Goal: Information Seeking & Learning: Check status

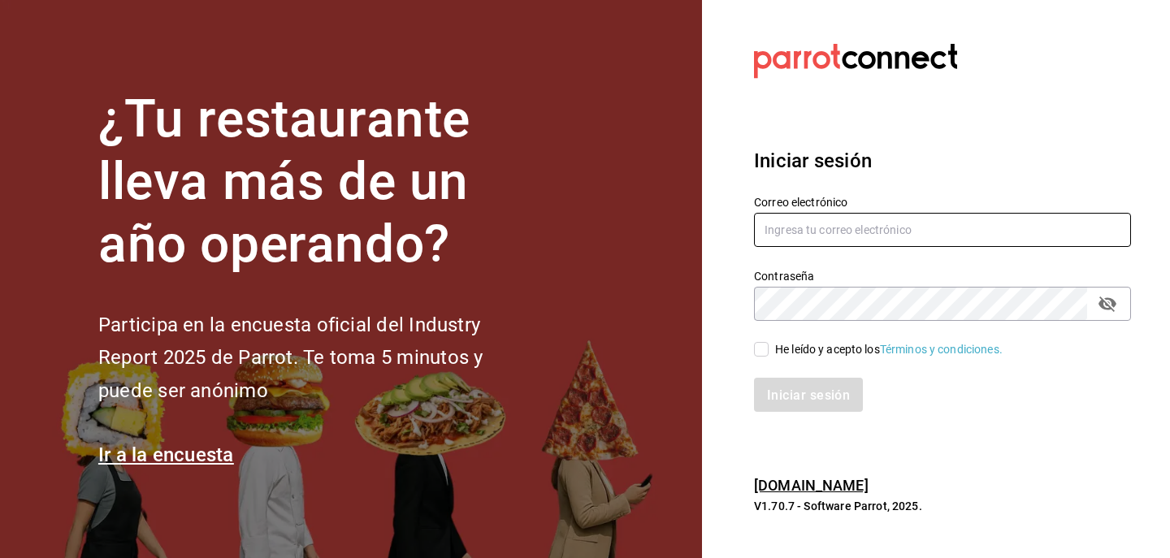
click at [865, 240] on input "text" at bounding box center [942, 230] width 377 height 34
type input "j"
type input "[PERSON_NAME][EMAIL_ADDRESS][PERSON_NAME][DOMAIN_NAME]"
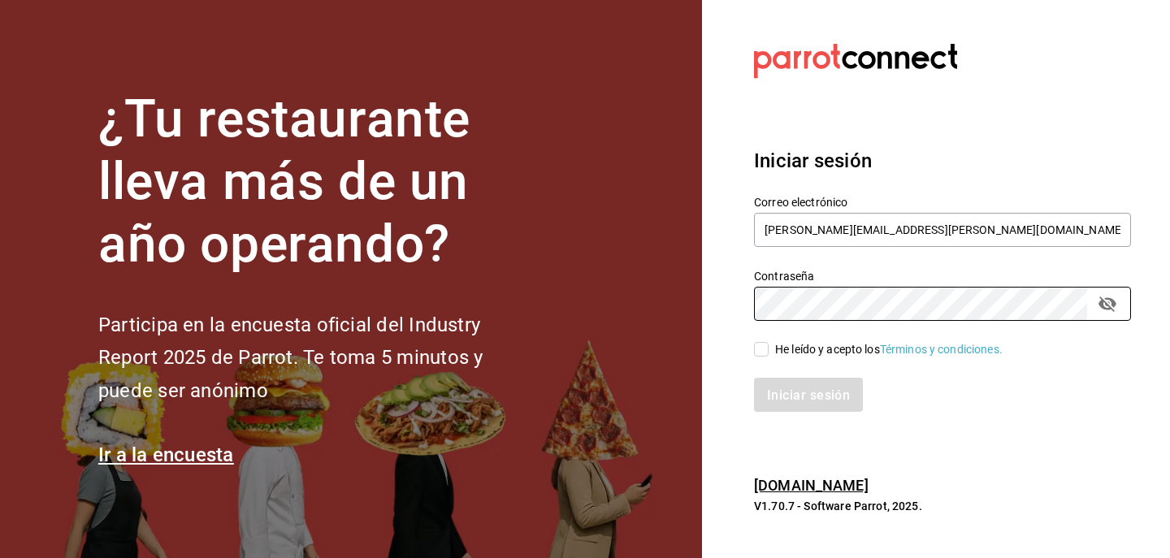
click at [762, 353] on input "He leído y acepto los Términos y condiciones." at bounding box center [761, 349] width 15 height 15
checkbox input "true"
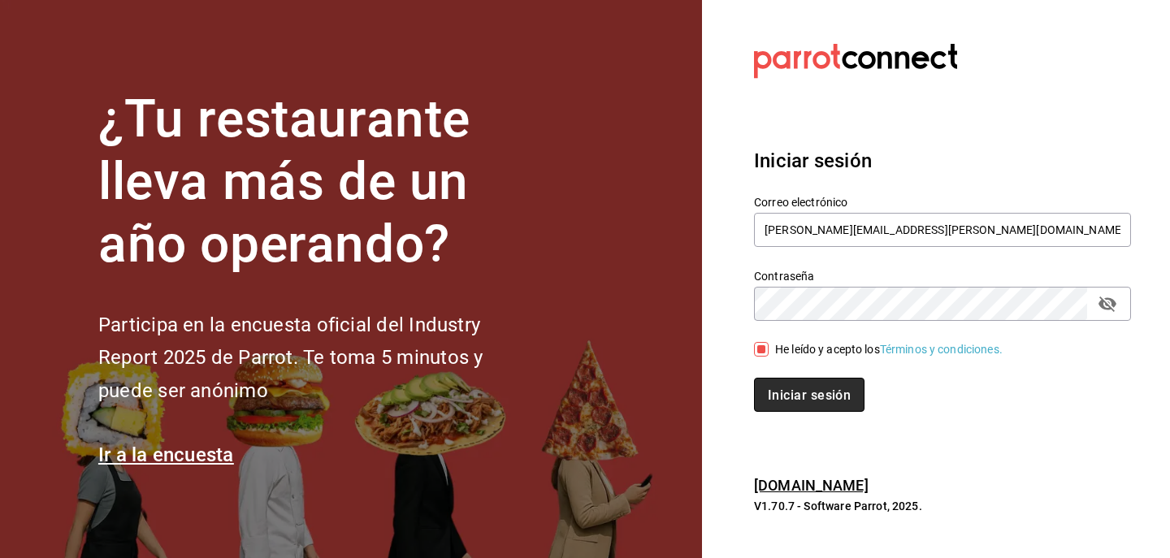
click at [793, 382] on button "Iniciar sesión" at bounding box center [809, 395] width 111 height 34
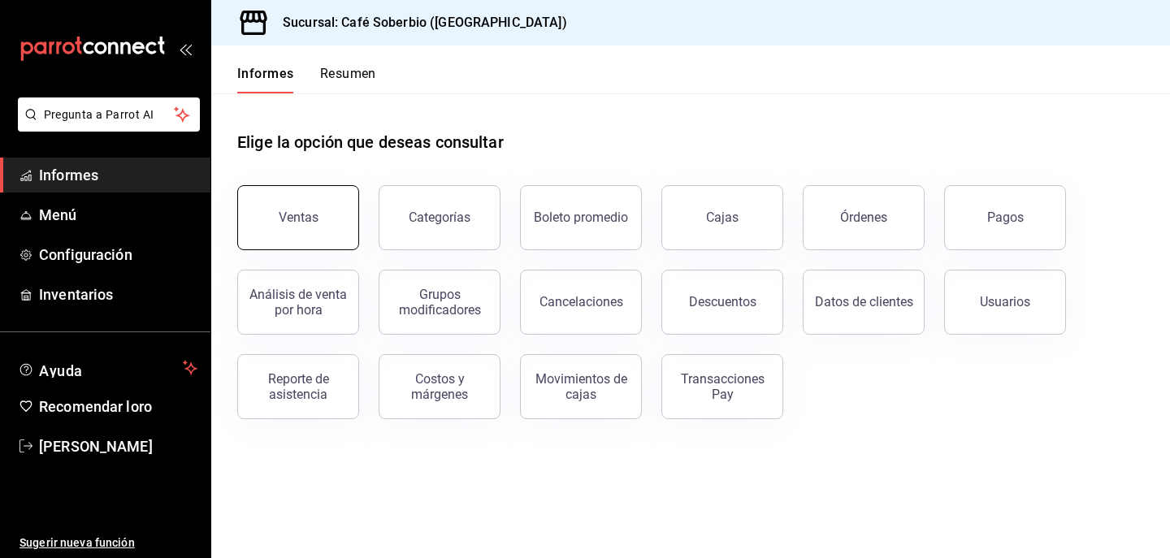
click at [285, 243] on button "Ventas" at bounding box center [298, 217] width 122 height 65
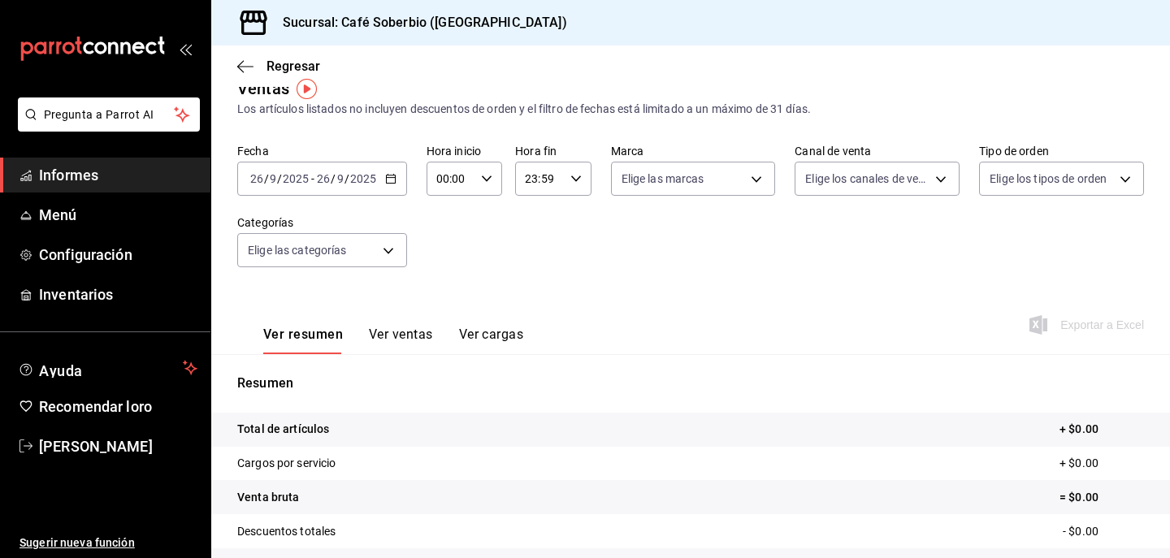
scroll to position [28, 0]
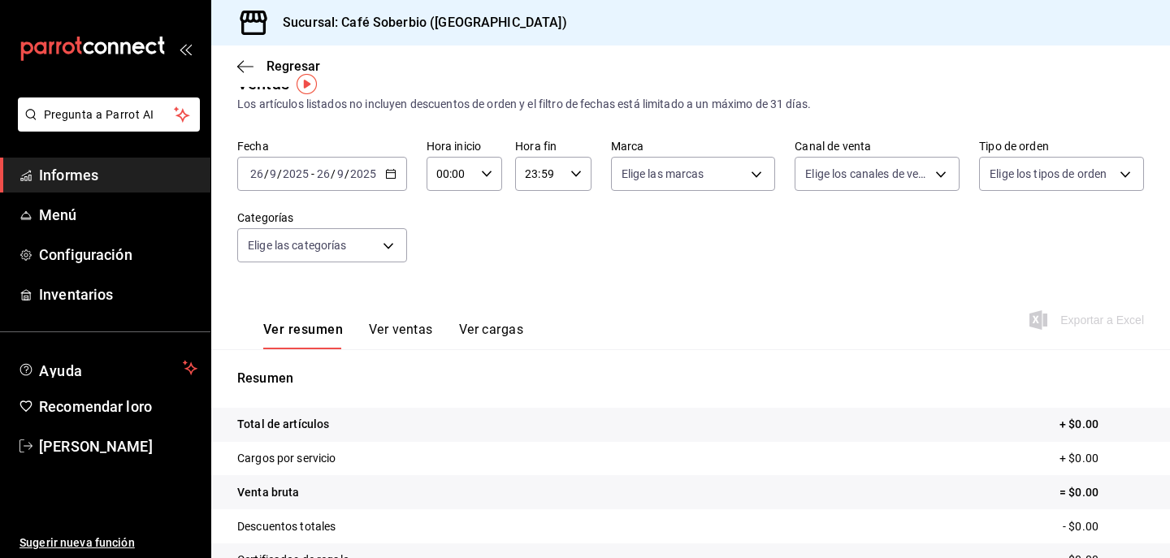
click at [366, 175] on input "2025" at bounding box center [363, 173] width 28 height 13
click at [391, 176] on icon "button" at bounding box center [390, 173] width 11 height 11
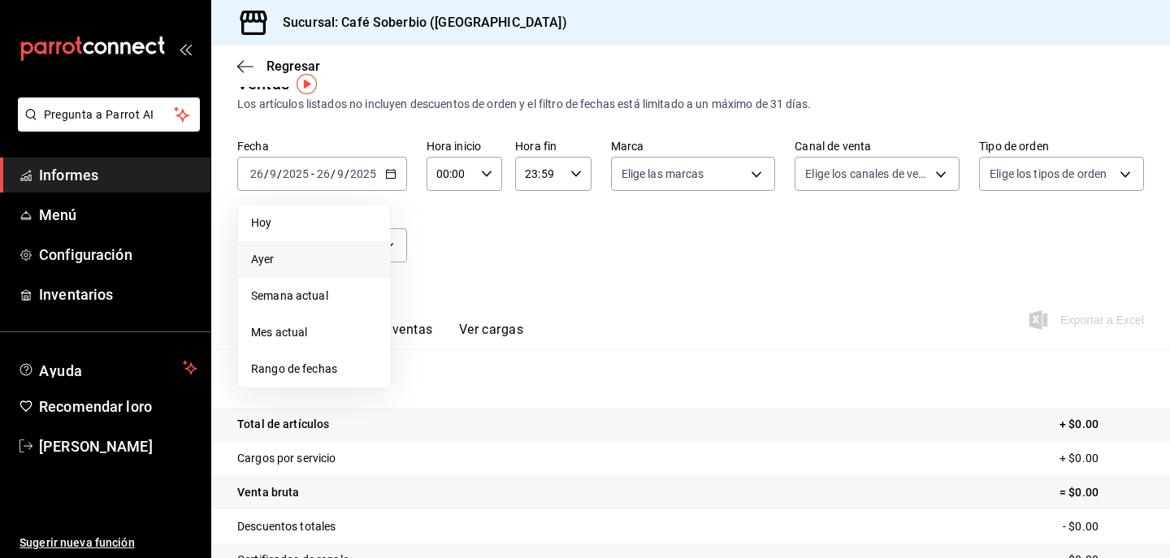
click at [292, 252] on span "Ayer" at bounding box center [314, 259] width 126 height 17
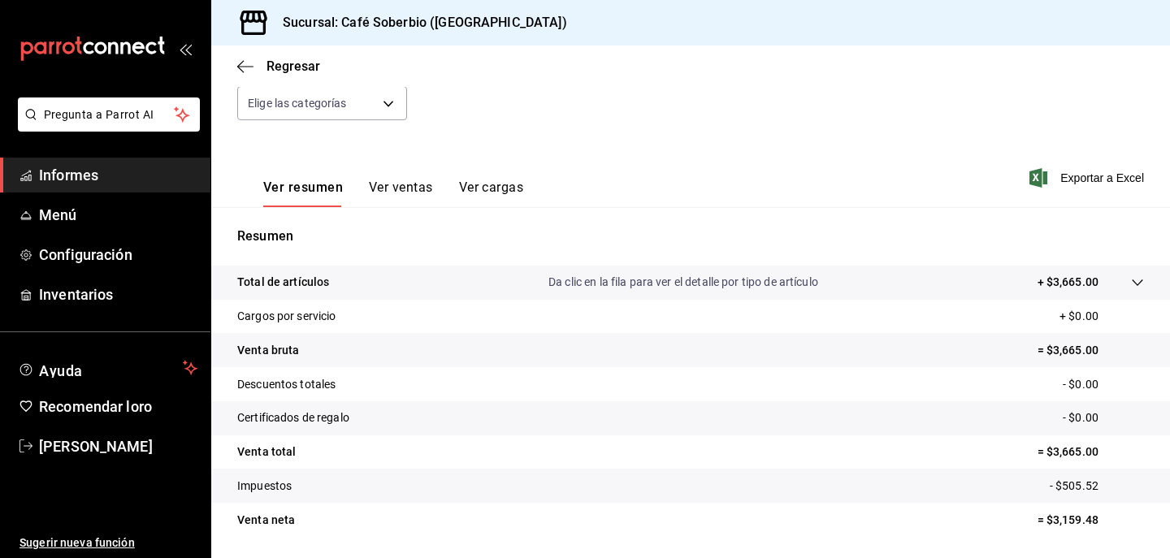
scroll to position [221, 0]
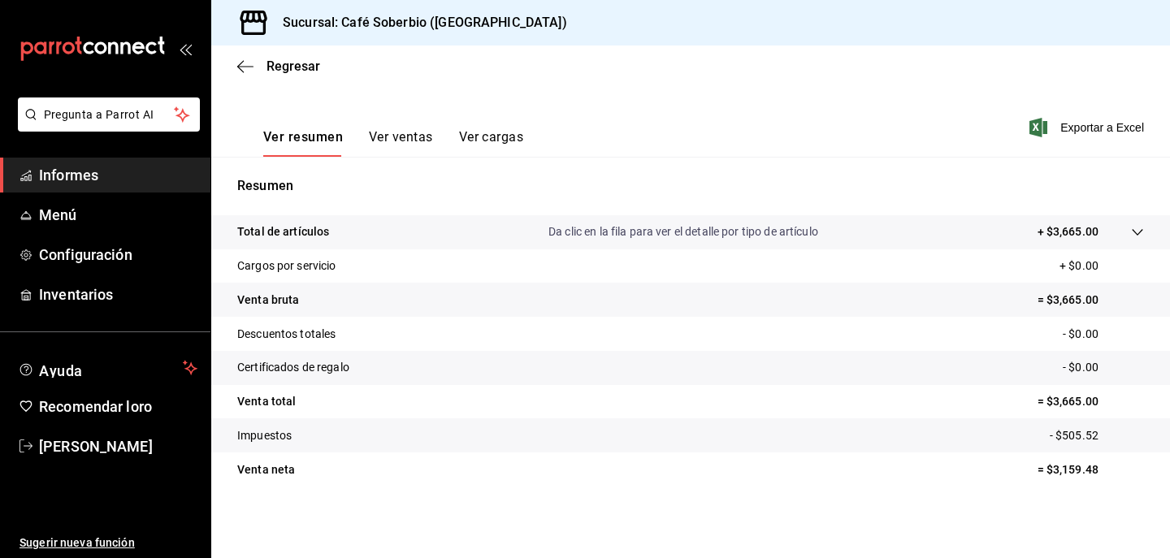
click at [415, 139] on font "Ver ventas" at bounding box center [401, 136] width 64 height 15
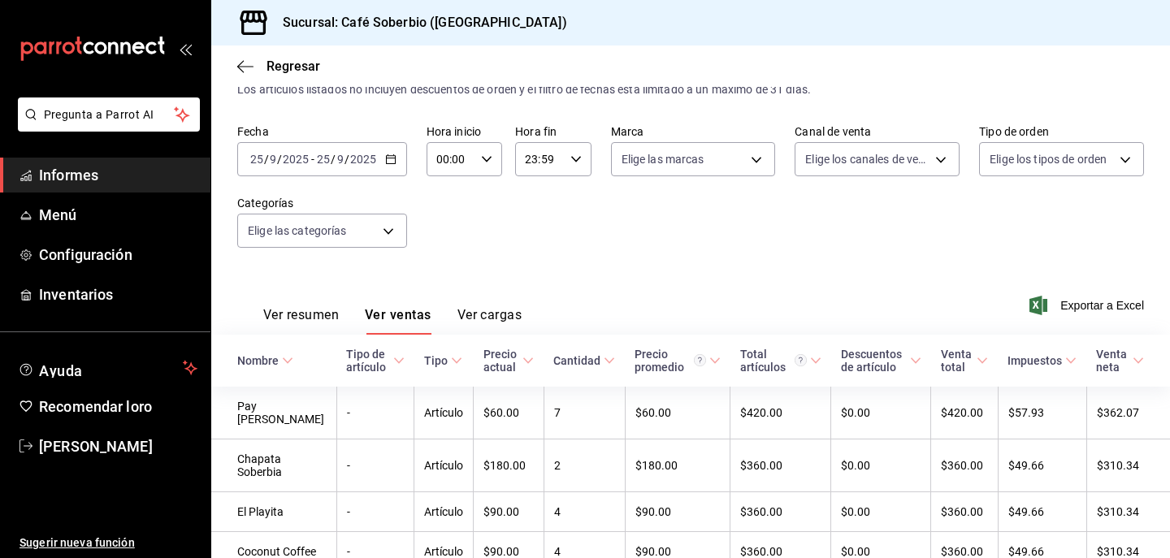
scroll to position [221, 0]
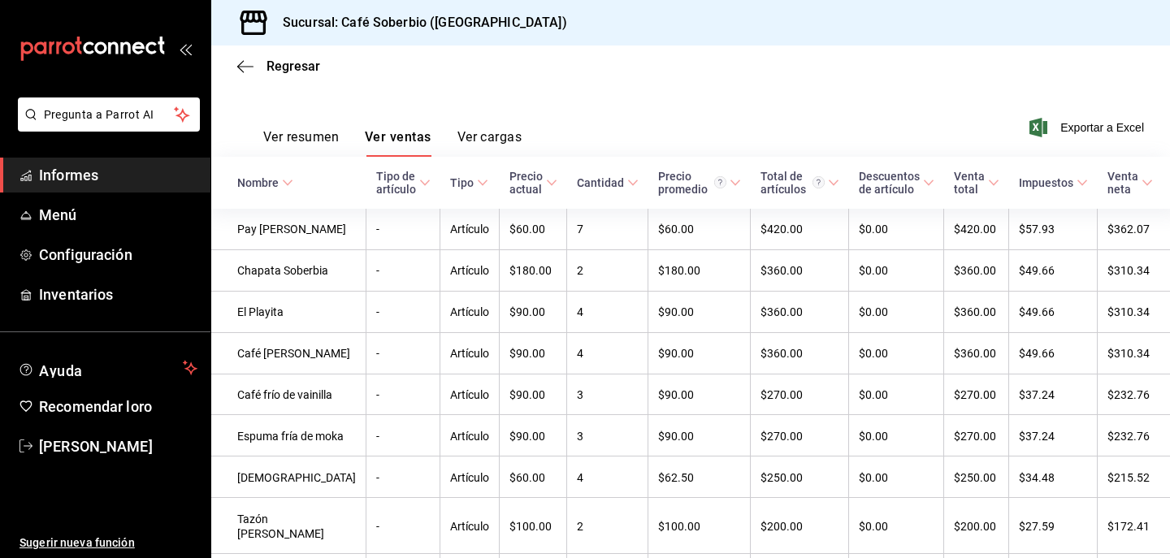
click at [498, 125] on div "Ver resumen Ver ventas Ver cargas" at bounding box center [379, 133] width 284 height 48
click at [484, 147] on button "Ver cargas" at bounding box center [489, 142] width 65 height 28
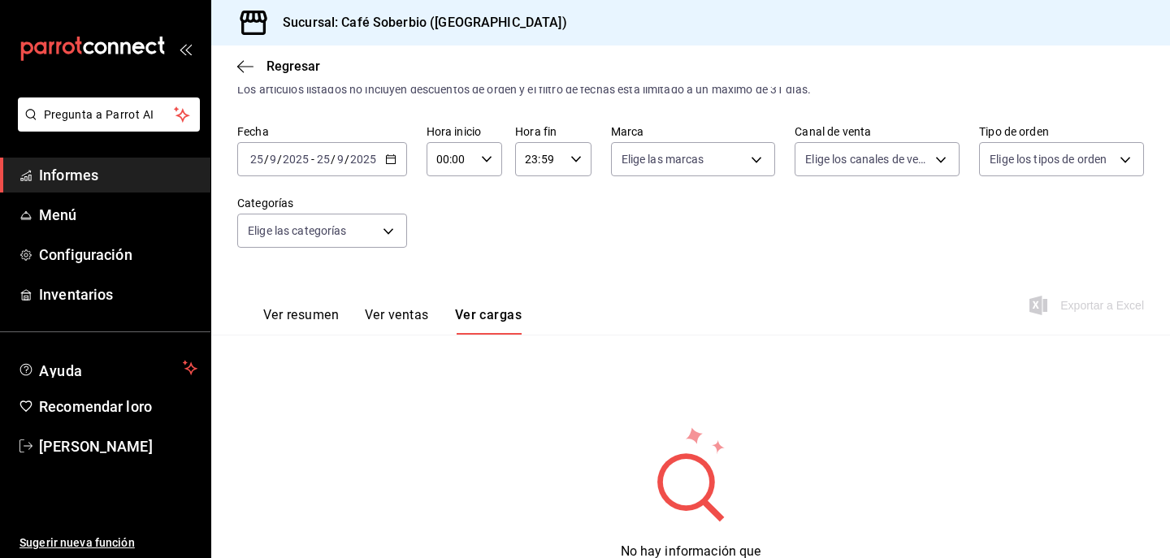
scroll to position [119, 0]
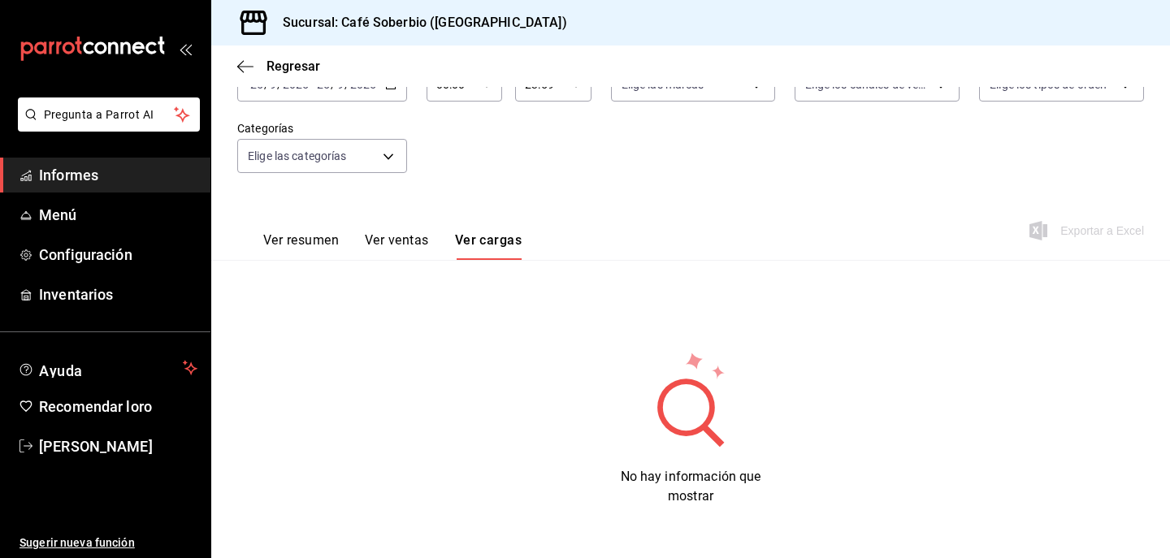
click at [314, 243] on font "Ver resumen" at bounding box center [301, 239] width 76 height 15
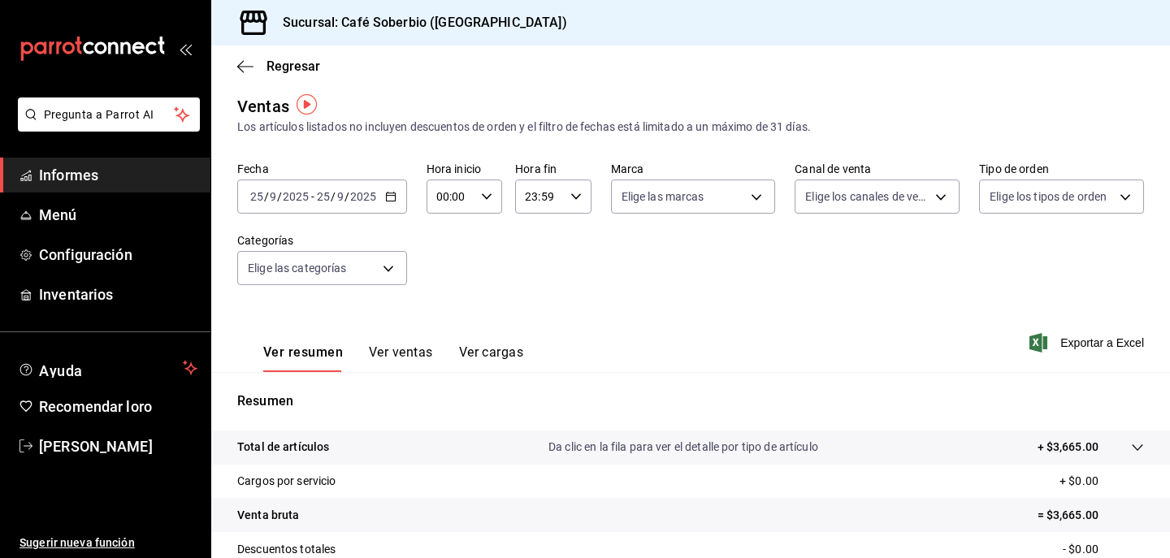
scroll to position [8, 0]
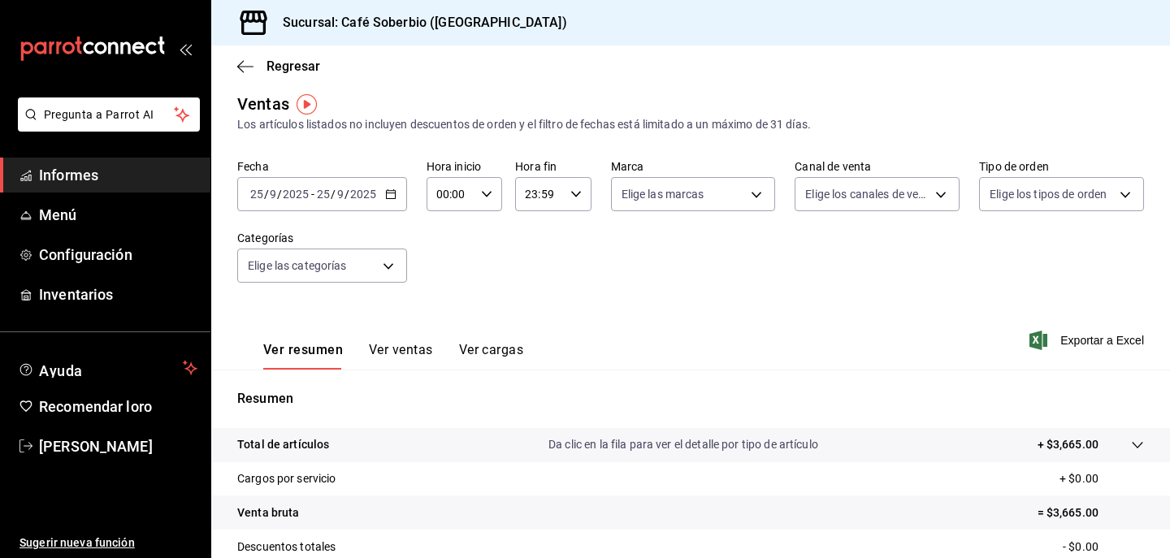
click at [491, 199] on icon "button" at bounding box center [486, 194] width 11 height 11
click at [444, 291] on font "08" at bounding box center [444, 291] width 13 height 13
type input "08:00"
click at [553, 286] on div at bounding box center [585, 279] width 1170 height 558
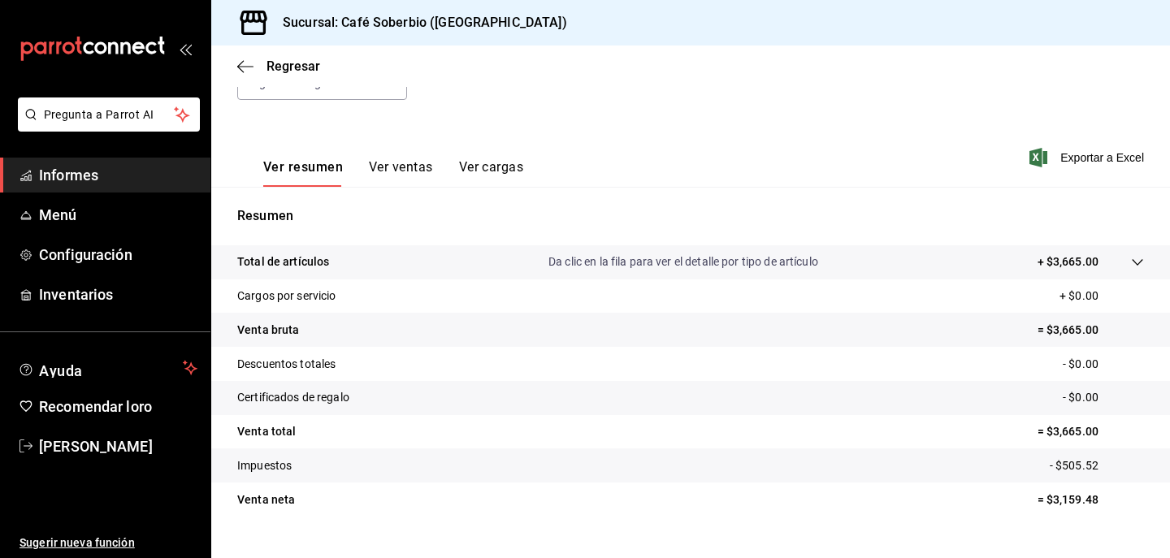
scroll to position [193, 0]
click at [1139, 261] on icon at bounding box center [1137, 261] width 11 height 7
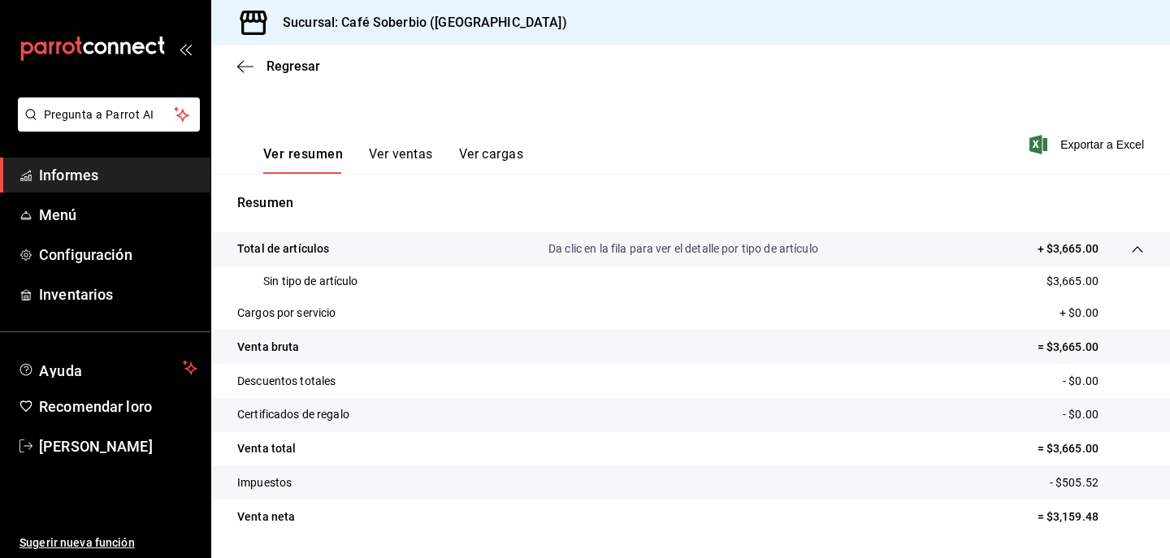
scroll to position [251, 0]
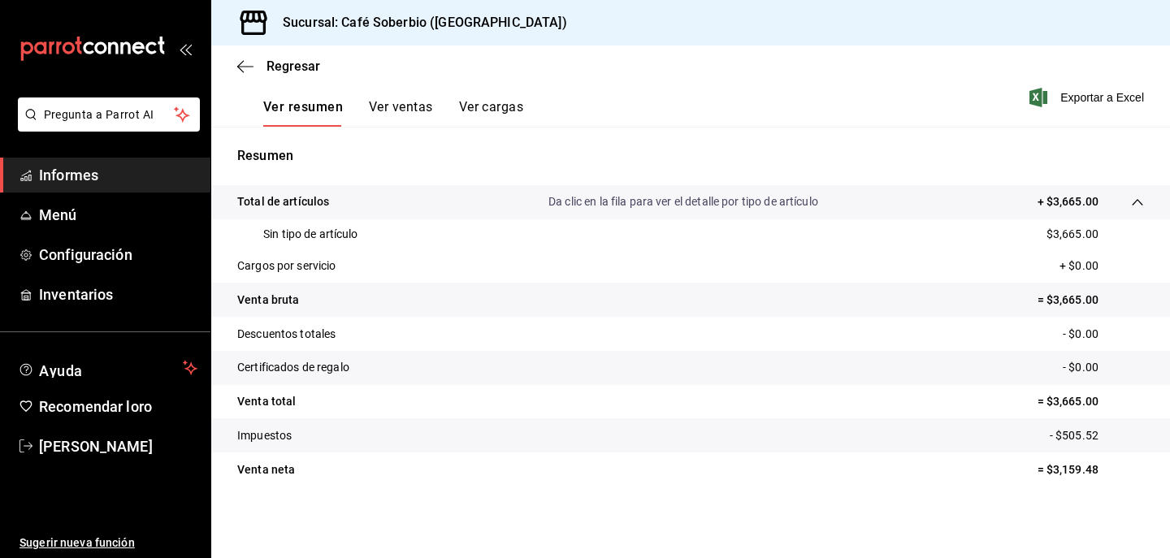
click at [521, 91] on div "Ver resumen Ver ventas Ver cargas" at bounding box center [380, 103] width 286 height 48
click at [515, 103] on font "Ver cargas" at bounding box center [491, 106] width 65 height 15
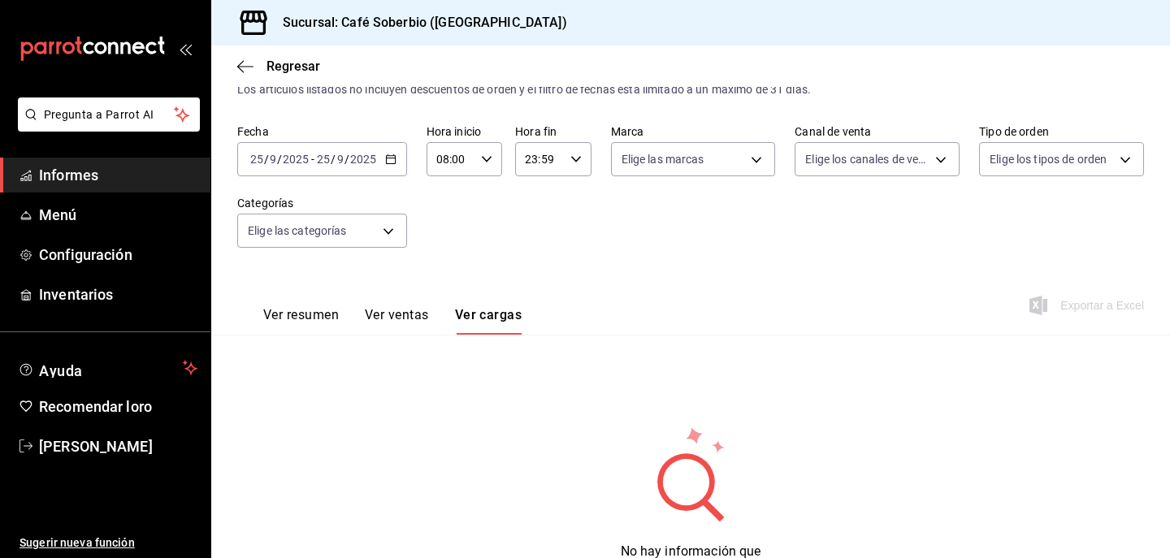
scroll to position [119, 0]
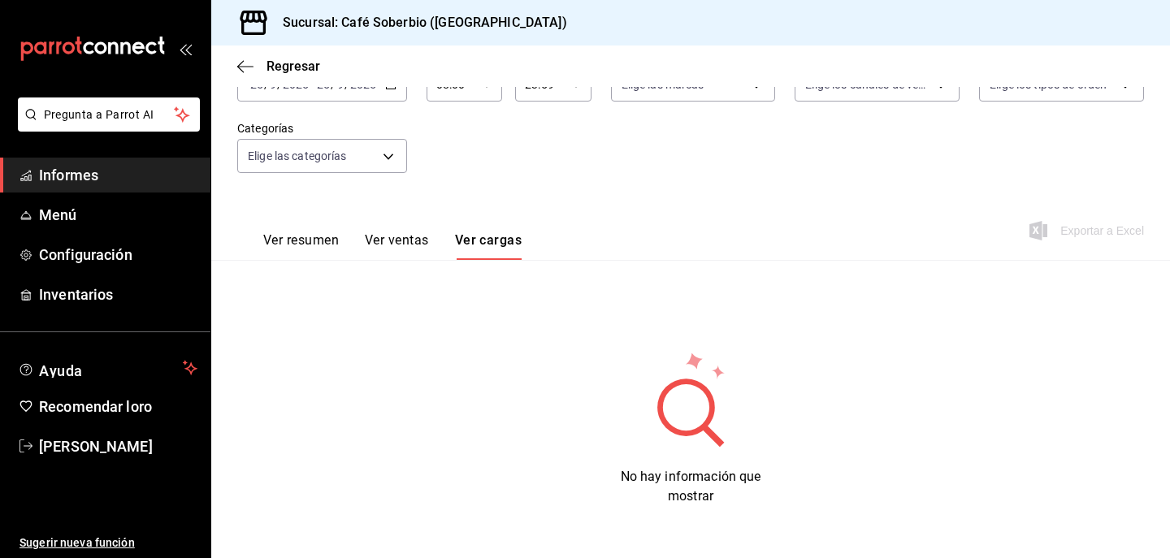
click at [303, 232] on font "Ver resumen" at bounding box center [301, 240] width 76 height 17
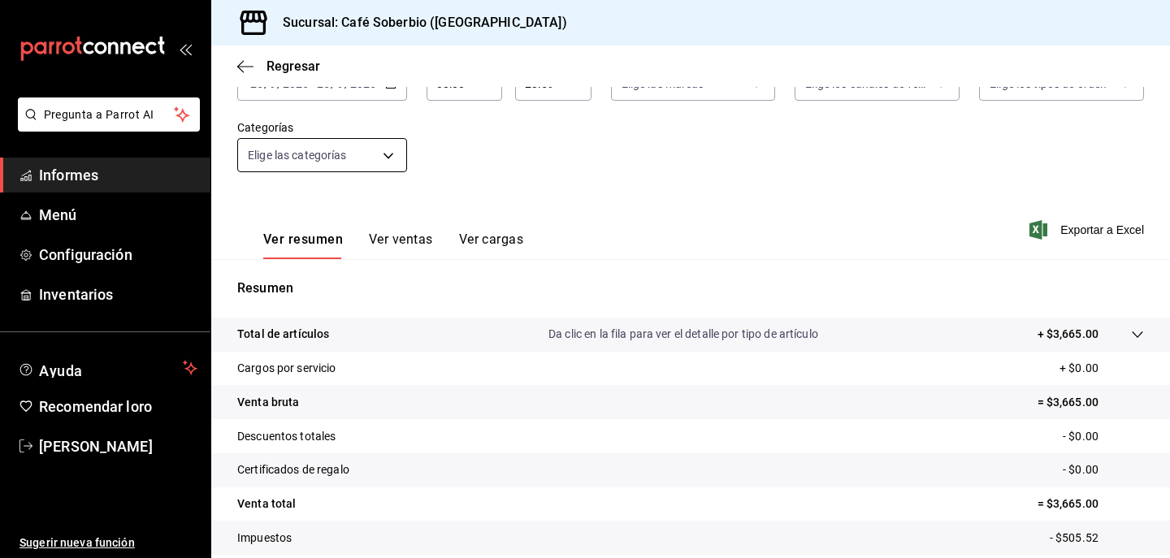
click at [358, 146] on body "Pregunta a Parrot AI Informes Menú Configuración Inventarios Ayuda Recomendar l…" at bounding box center [585, 279] width 1170 height 558
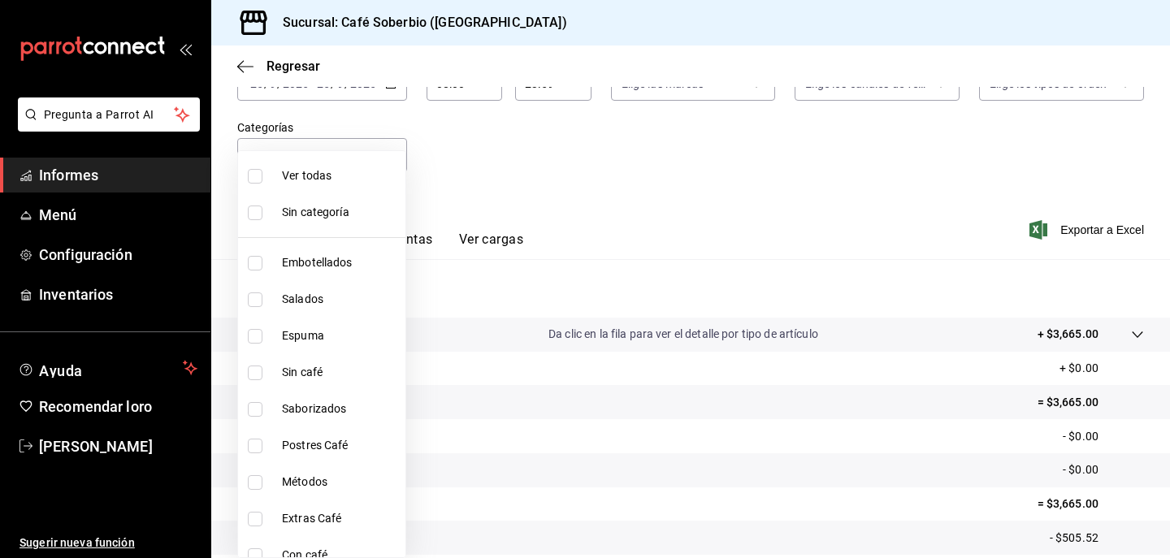
click at [526, 152] on div at bounding box center [585, 279] width 1170 height 558
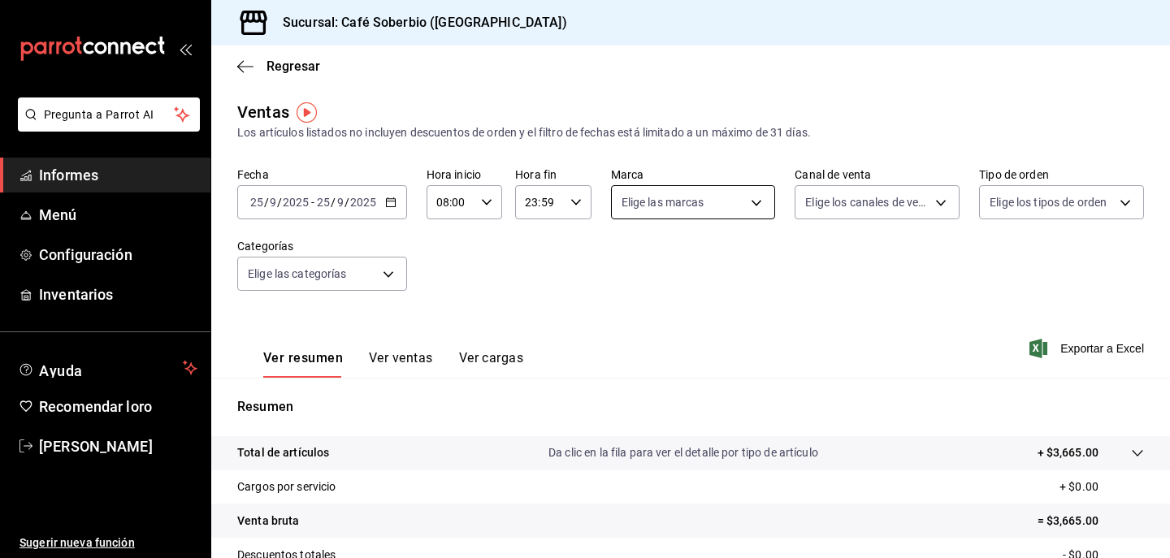
click at [695, 206] on body "Pregunta a Parrot AI Informes Menú Configuración Inventarios Ayuda Recomendar l…" at bounding box center [585, 279] width 1170 height 558
click at [695, 206] on div at bounding box center [585, 279] width 1170 height 558
click at [829, 220] on div "Fecha 2025-09-25 25 / 9 / 2025 - 2025-09-25 25 / 9 / 2025 Hora inicio 08:00 Hor…" at bounding box center [690, 238] width 907 height 143
click at [825, 206] on body "Pregunta a Parrot AI Informes Menú Configuración Inventarios Ayuda Recomendar l…" at bounding box center [585, 279] width 1170 height 558
click at [812, 321] on input "checkbox" at bounding box center [812, 320] width 15 height 15
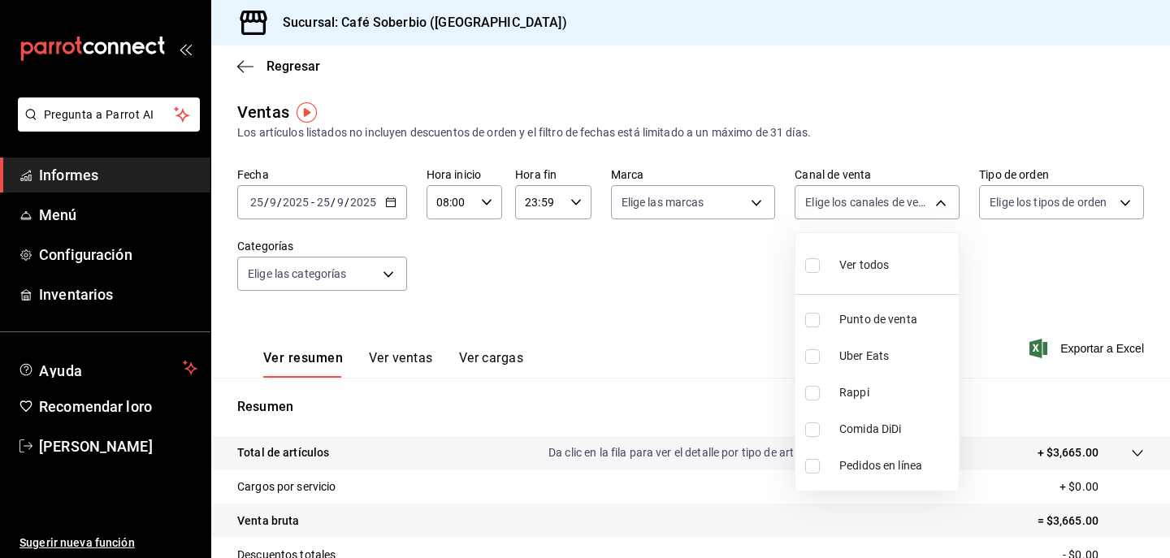
checkbox input "true"
type input "PARROT"
click at [1027, 205] on div at bounding box center [585, 279] width 1170 height 558
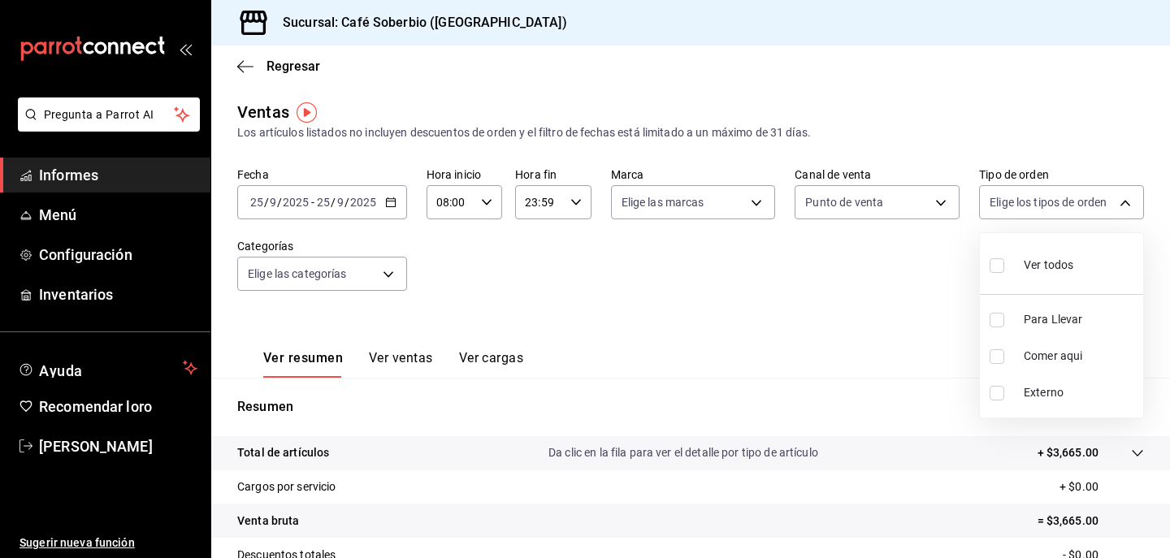
click at [1027, 205] on body "Pregunta a Parrot AI Informes Menú Configuración Inventarios Ayuda Recomendar l…" at bounding box center [585, 279] width 1170 height 558
click at [891, 167] on div at bounding box center [585, 279] width 1170 height 558
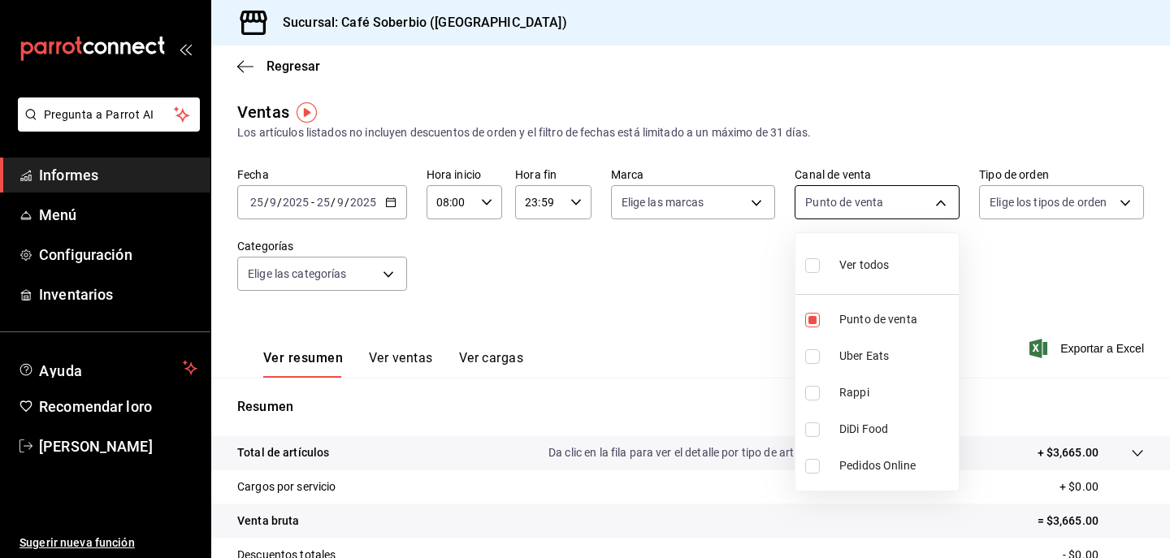
click at [884, 212] on body "Pregunta a Parrot AI Informes Menú Configuración Inventarios Ayuda Recomendar l…" at bounding box center [585, 279] width 1170 height 558
click at [819, 267] on input "checkbox" at bounding box center [812, 265] width 15 height 15
checkbox input "true"
type input "PARROT,UBER_EATS,RAPPI,DIDI_FOOD,ONLINE"
checkbox input "true"
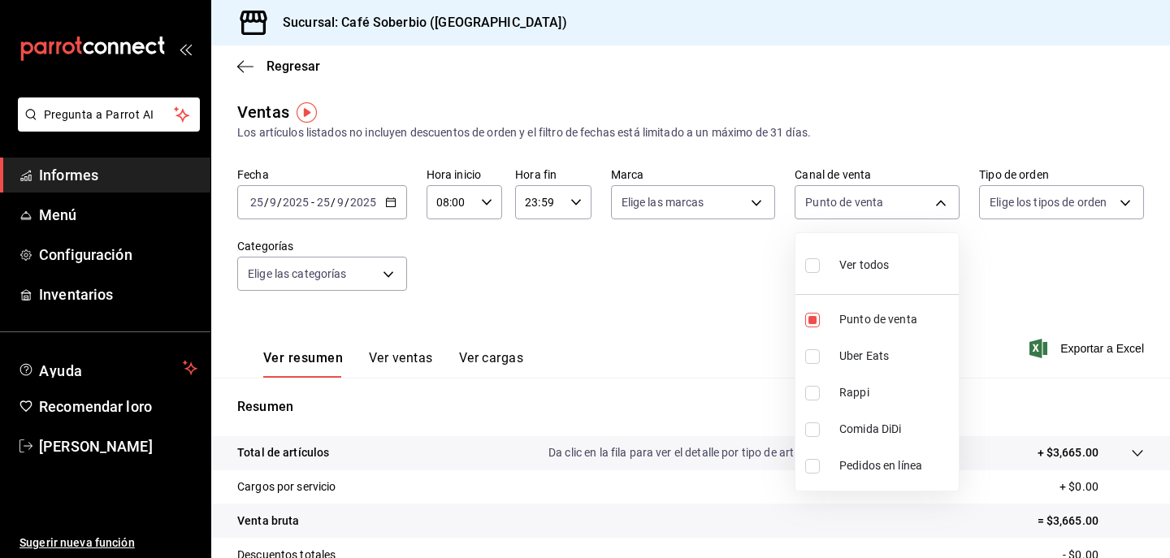
checkbox input "true"
click at [542, 260] on div at bounding box center [585, 279] width 1170 height 558
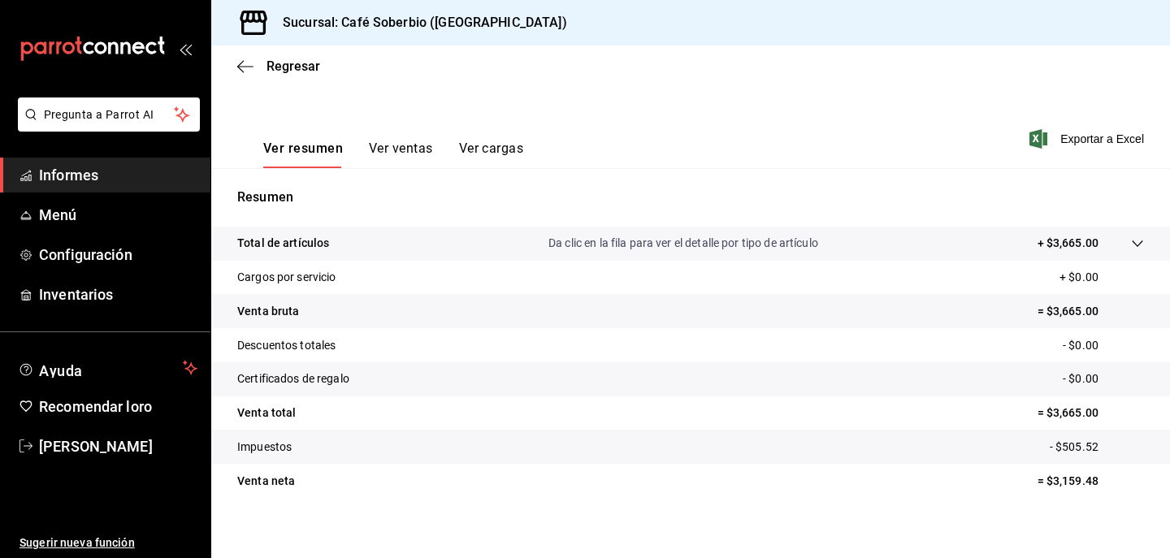
scroll to position [221, 0]
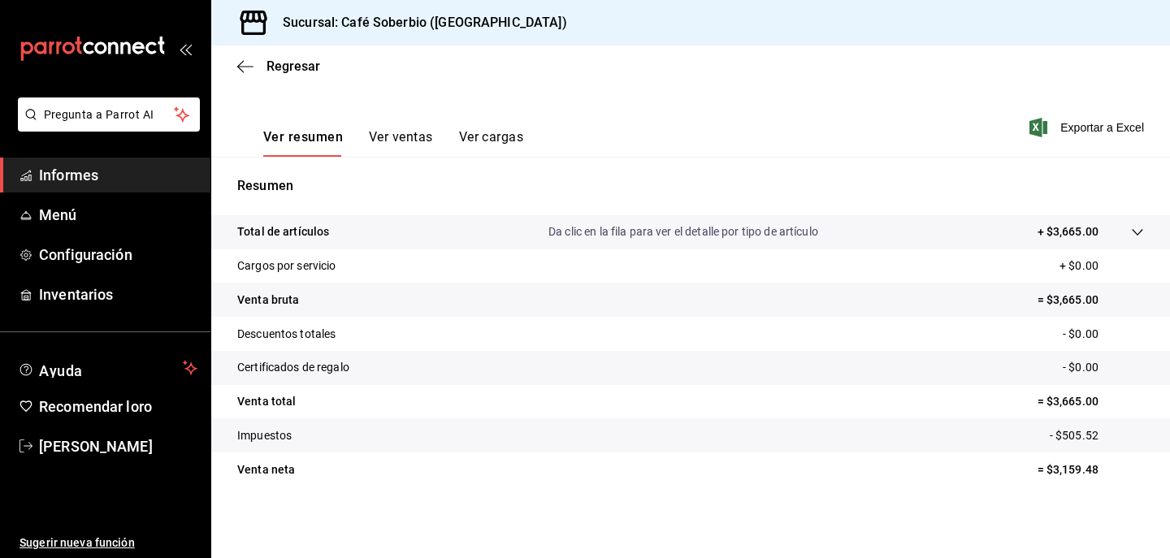
click at [571, 229] on font "Da clic en la fila para ver el detalle por tipo de artículo" at bounding box center [683, 231] width 270 height 13
